Goal: Navigation & Orientation: Find specific page/section

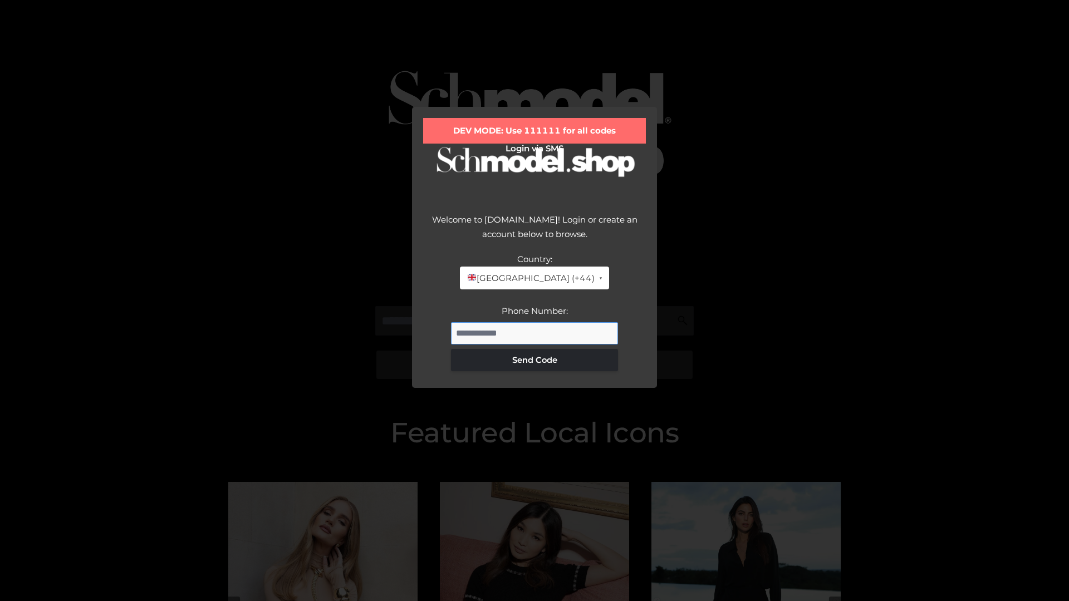
click at [534, 333] on input "Phone Number:" at bounding box center [534, 333] width 167 height 22
type input "**********"
click at [534, 360] on button "Send Code" at bounding box center [534, 360] width 167 height 22
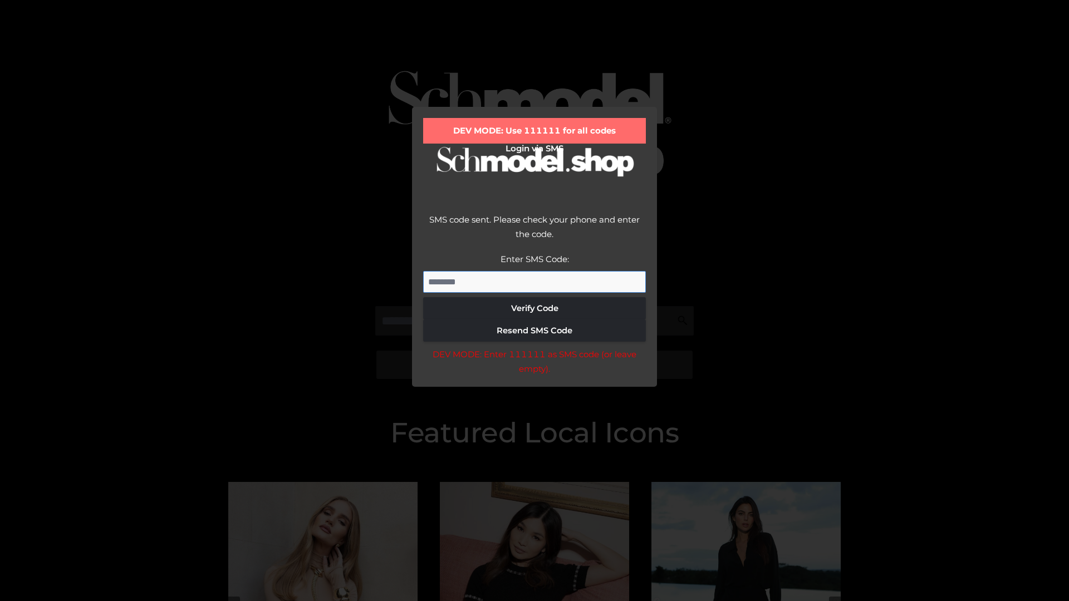
click at [534, 282] on input "Enter SMS Code:" at bounding box center [534, 282] width 223 height 22
type input "******"
click at [534, 308] on button "Verify Code" at bounding box center [534, 308] width 223 height 22
click at [534, 365] on div "DEV MODE: Enter 111111 as SMS code (or leave empty)." at bounding box center [534, 361] width 223 height 28
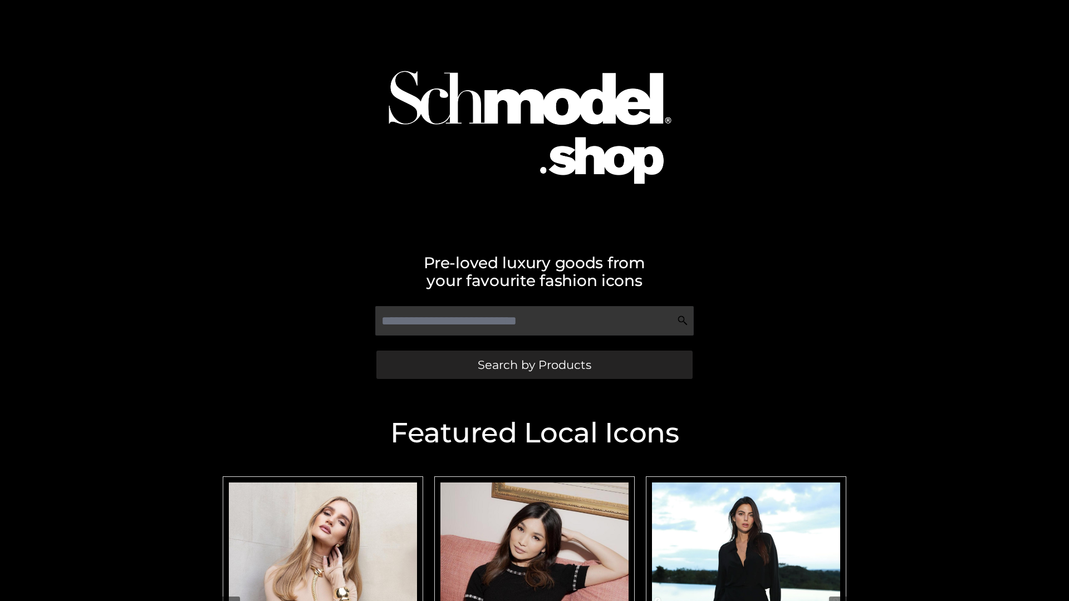
click at [534, 365] on span "Search by Products" at bounding box center [535, 365] width 114 height 12
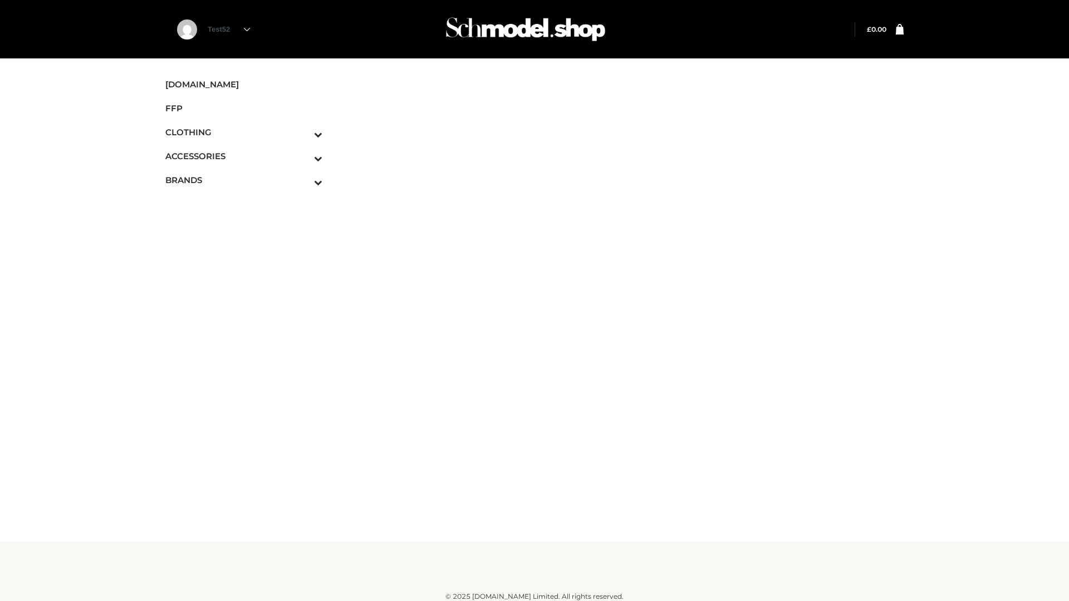
scroll to position [7, 0]
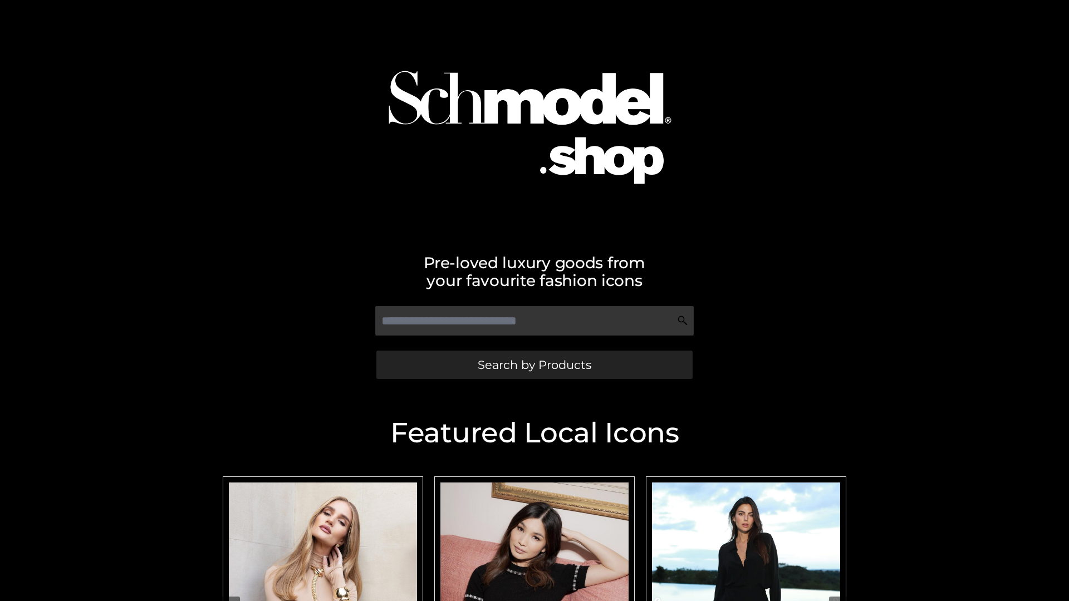
click at [534, 365] on span "Search by Products" at bounding box center [535, 365] width 114 height 12
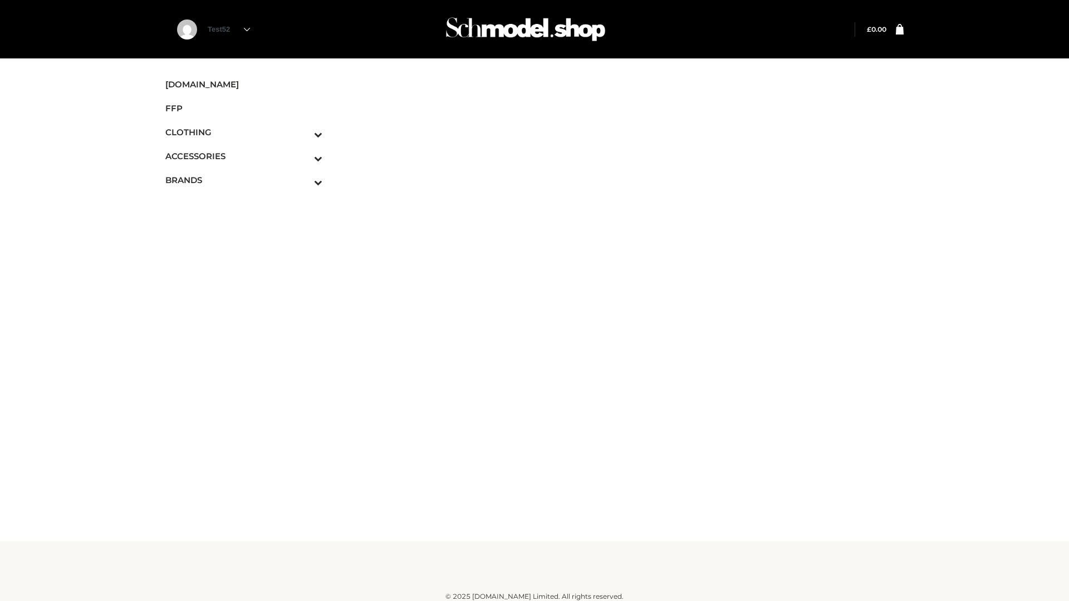
scroll to position [7, 0]
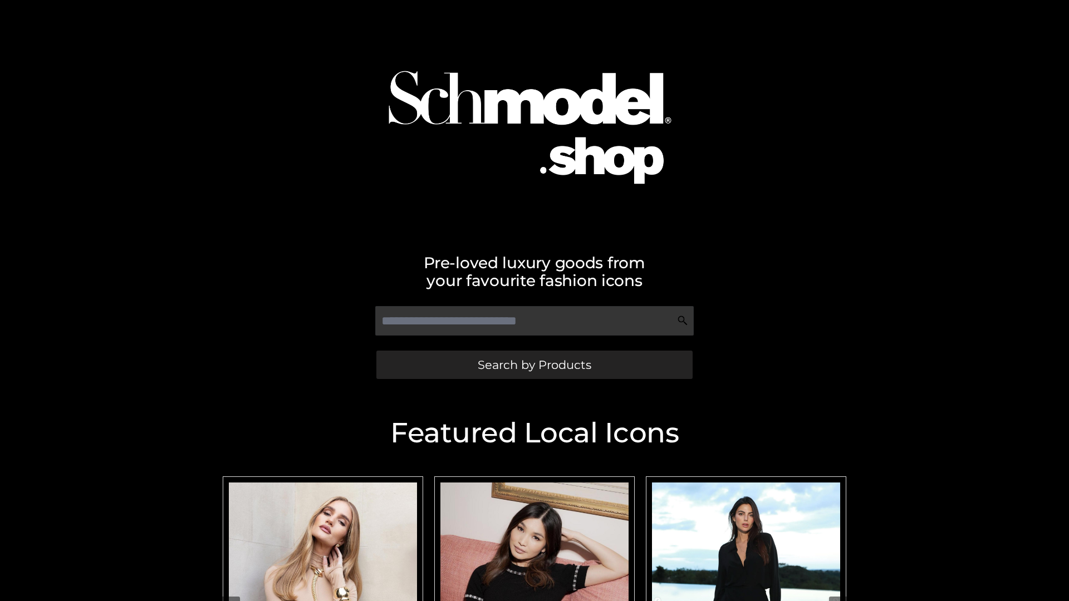
click at [534, 365] on span "Search by Products" at bounding box center [535, 365] width 114 height 12
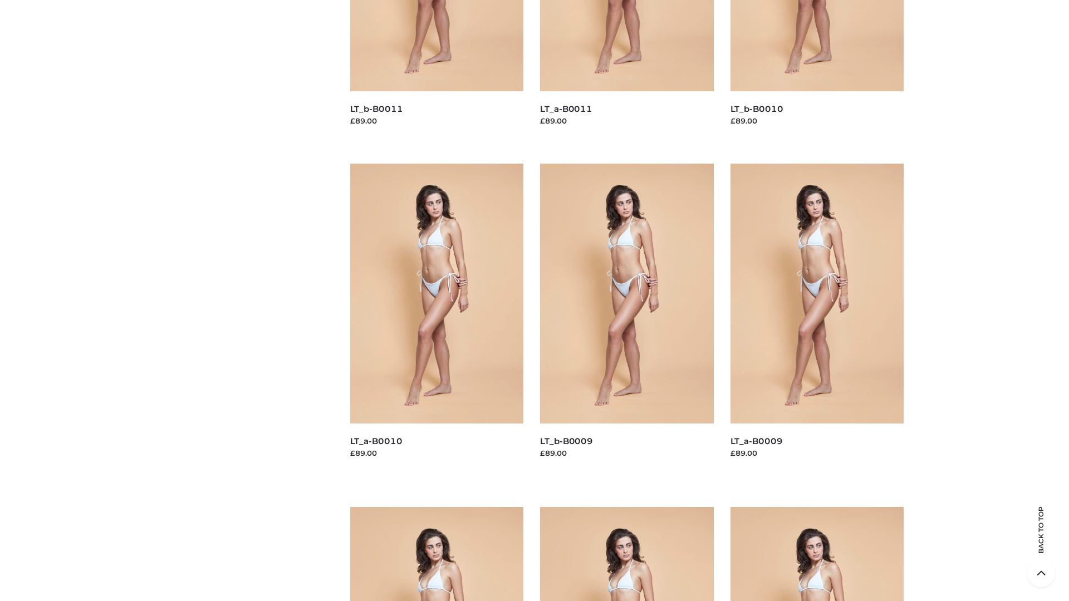
scroll to position [2934, 0]
